Goal: Transaction & Acquisition: Purchase product/service

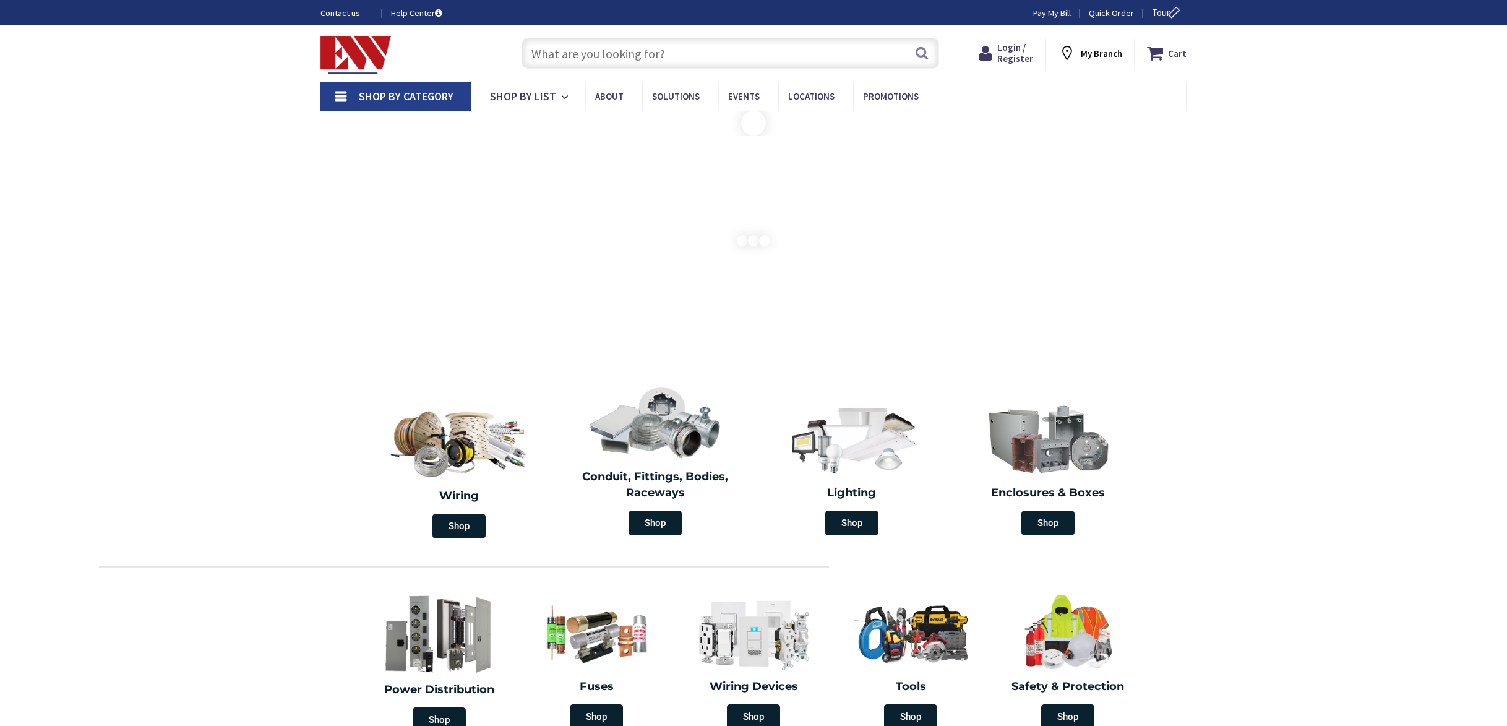
type input "River Rd, [GEOGRAPHIC_DATA], [GEOGRAPHIC_DATA]"
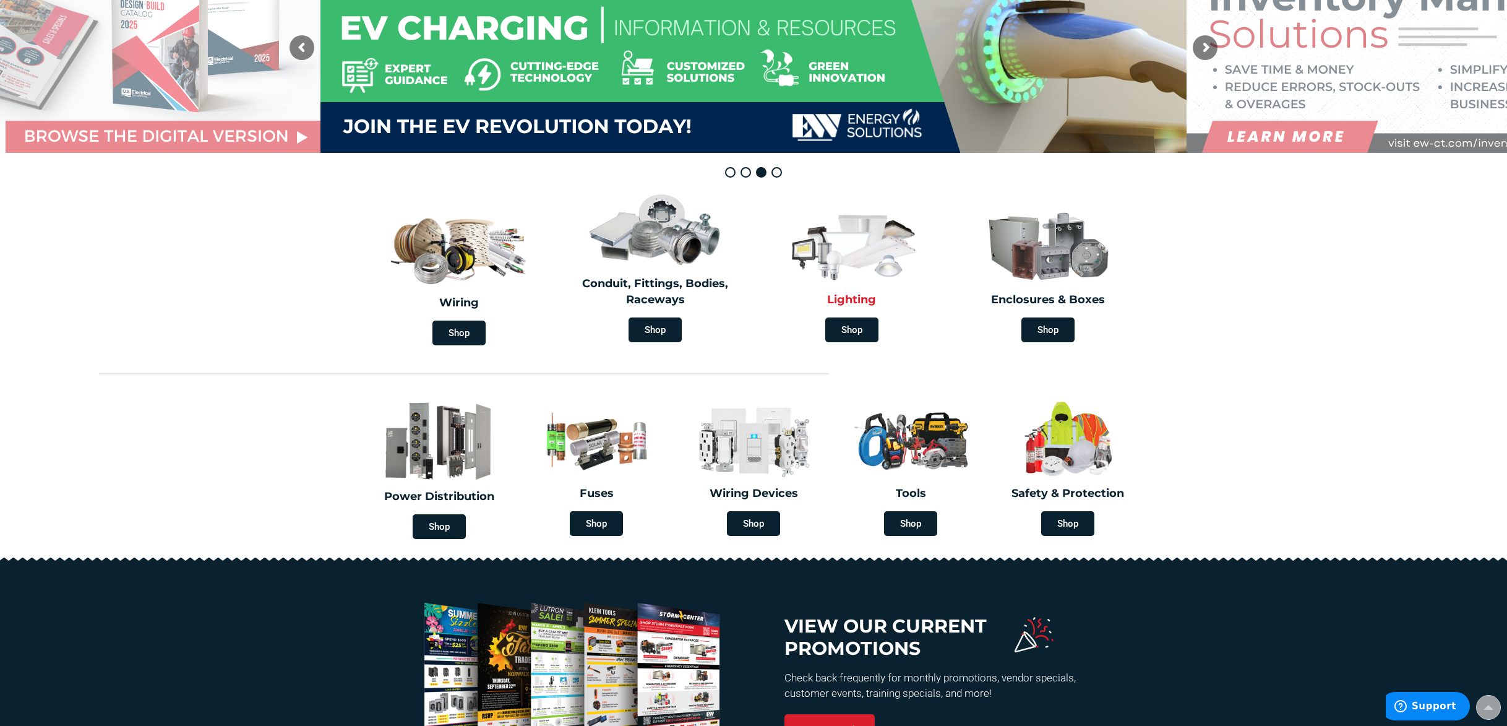
scroll to position [190, 0]
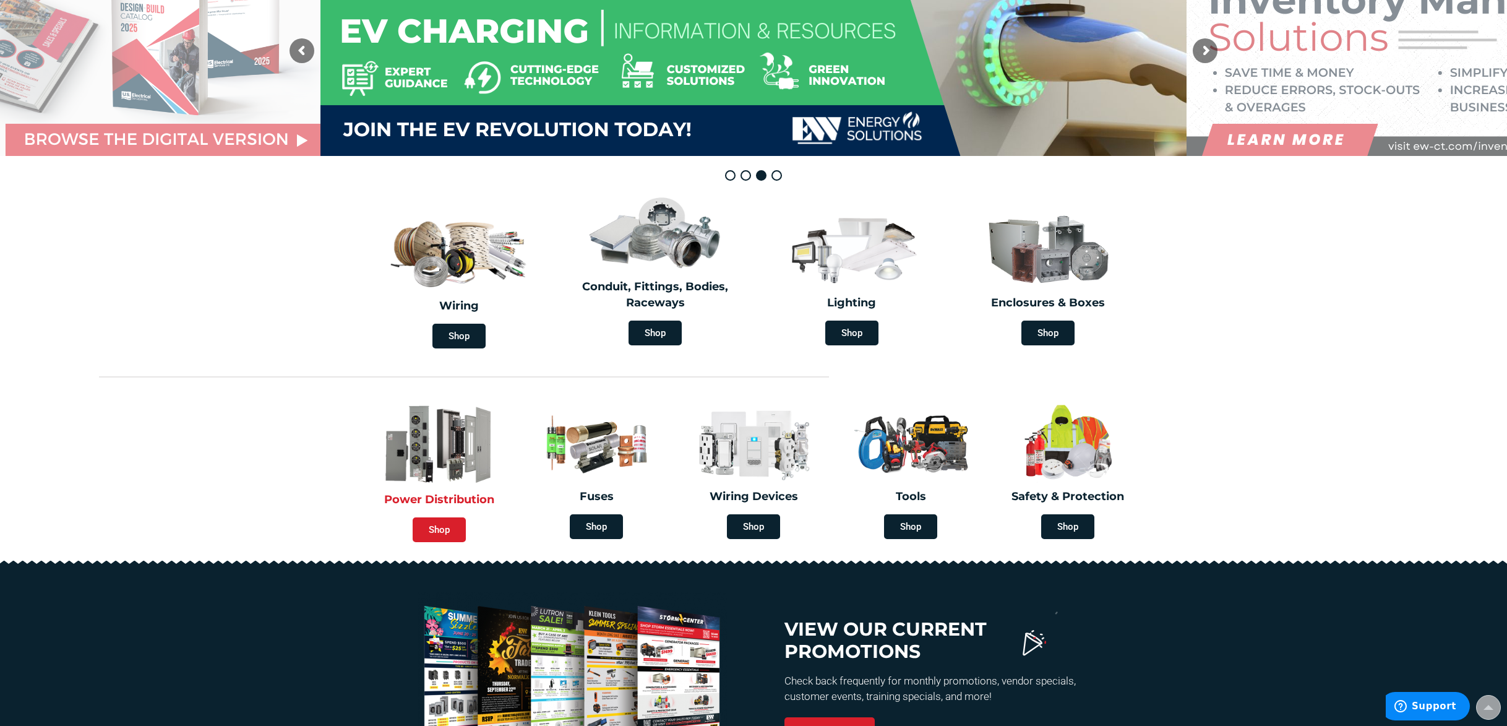
click at [453, 532] on span "Shop" at bounding box center [439, 529] width 53 height 25
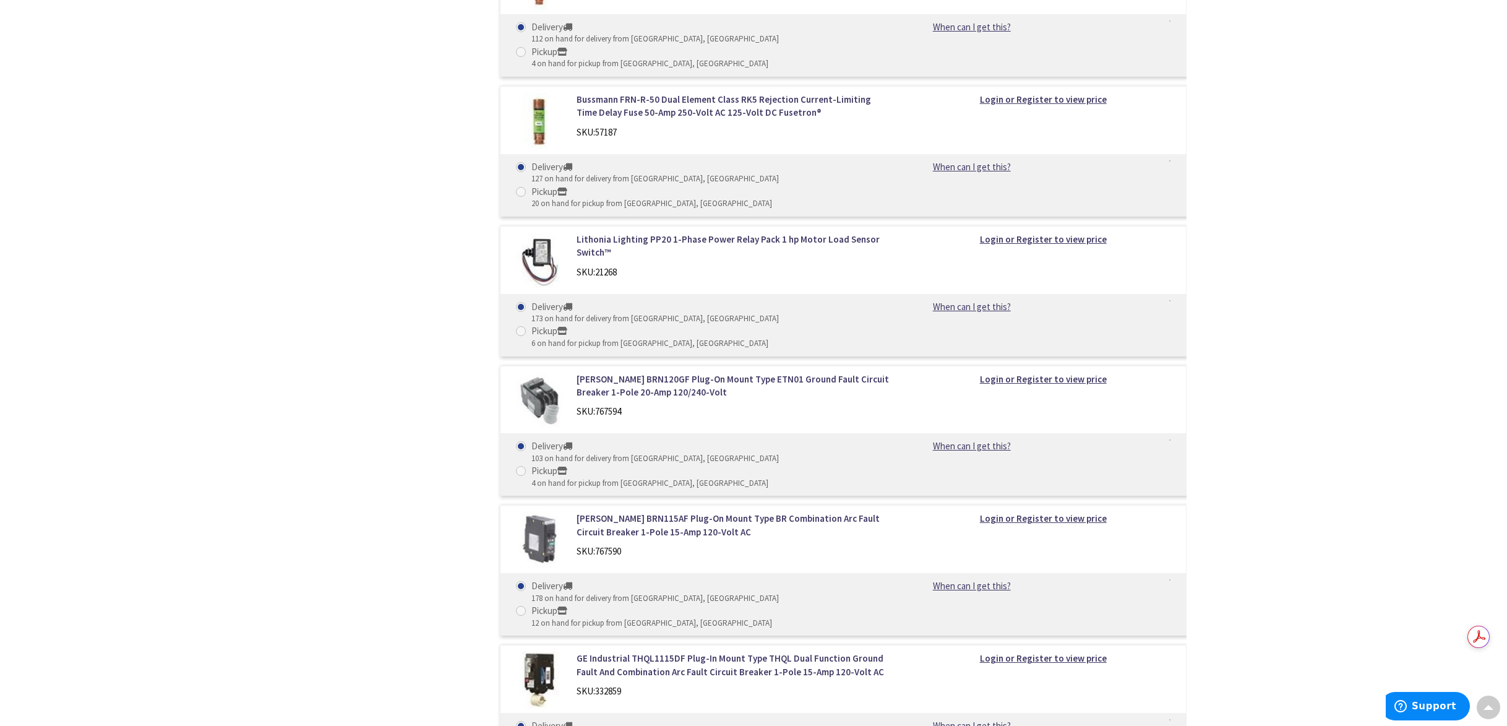
scroll to position [9766, 0]
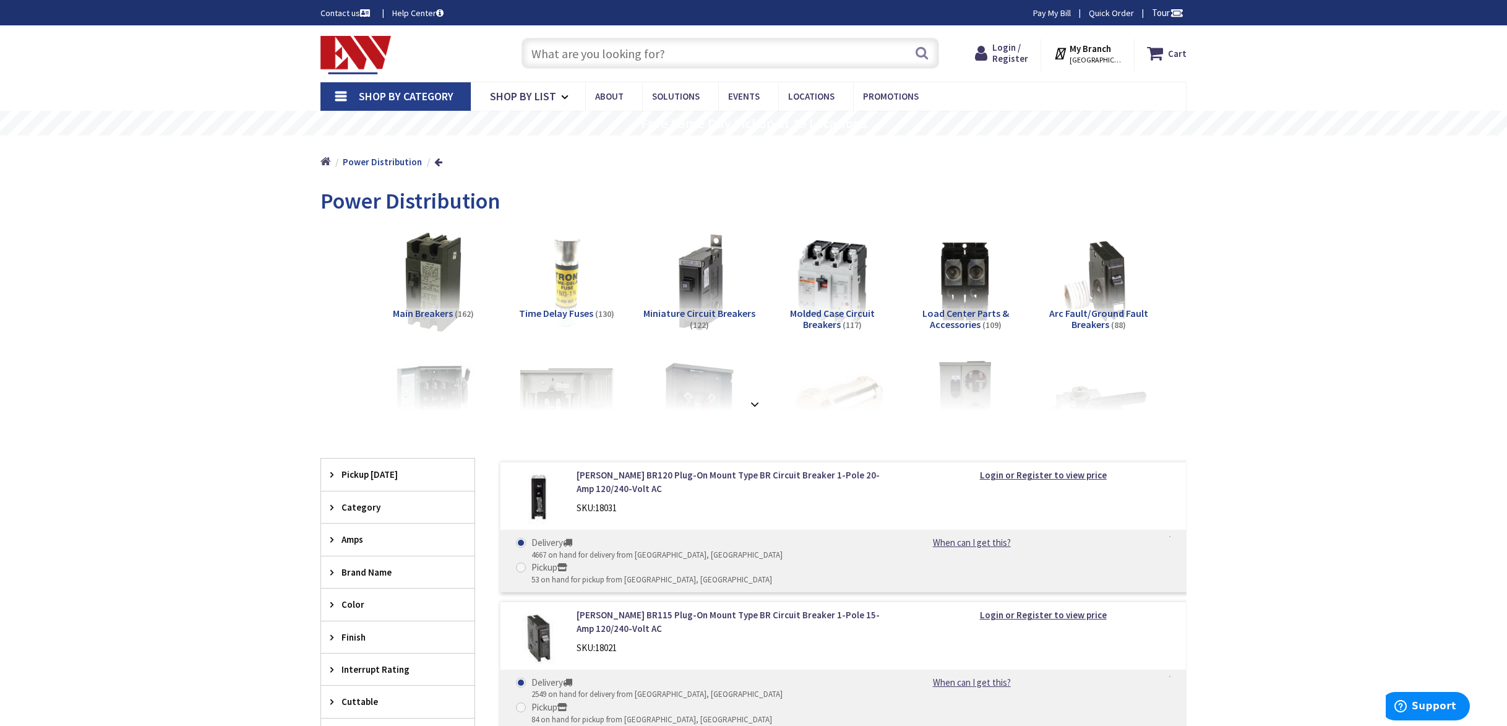
click at [326, 164] on link "Home" at bounding box center [326, 162] width 11 height 16
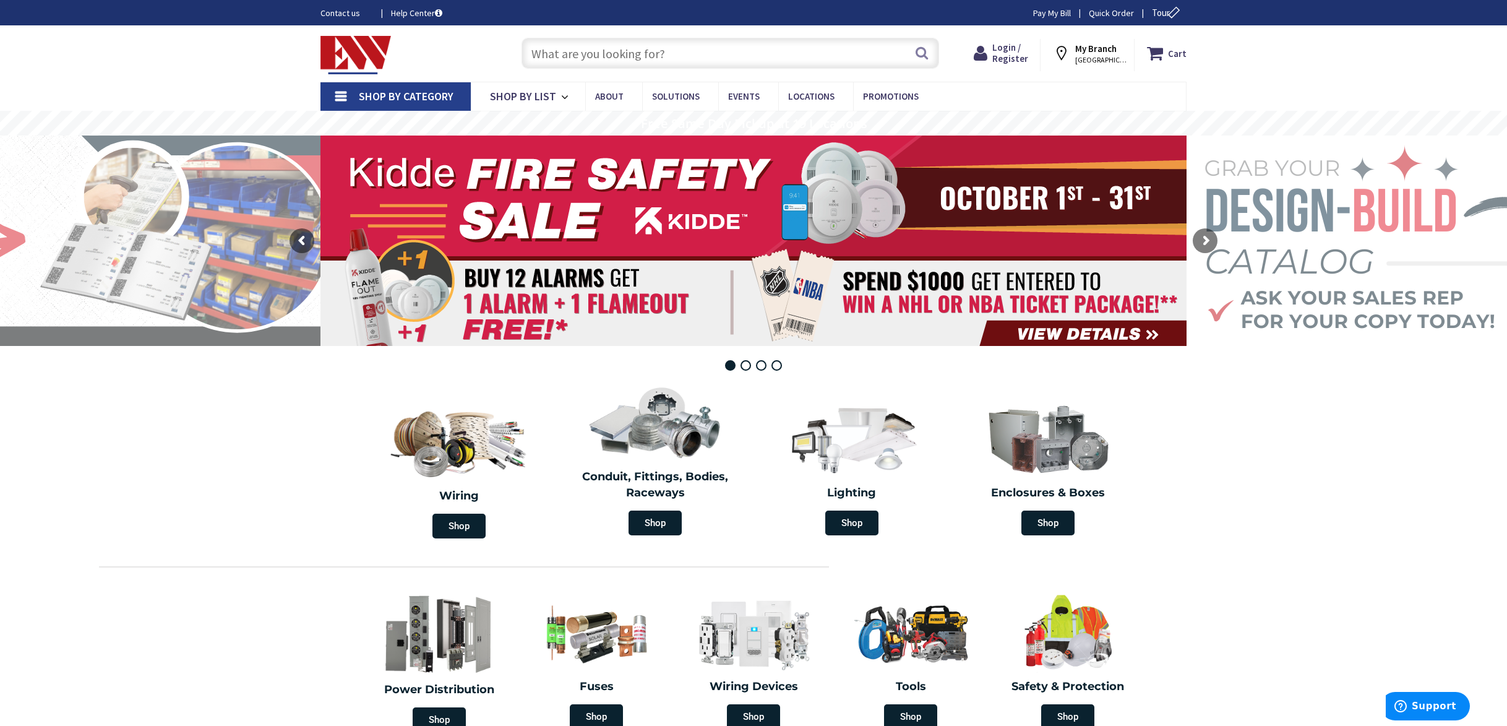
click at [1083, 59] on span "NEW LONDON, CT" at bounding box center [1102, 60] width 53 height 10
